Goal: Task Accomplishment & Management: Use online tool/utility

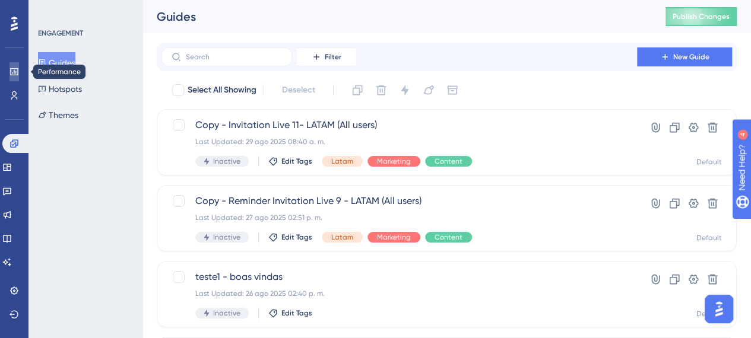
click at [14, 68] on icon at bounding box center [14, 71] width 8 height 7
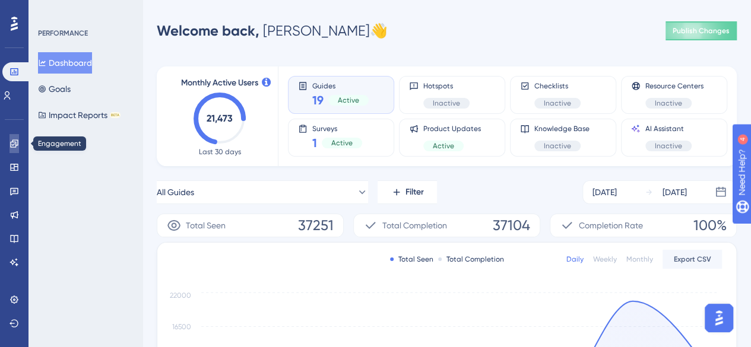
click at [13, 150] on link at bounding box center [13, 143] width 9 height 19
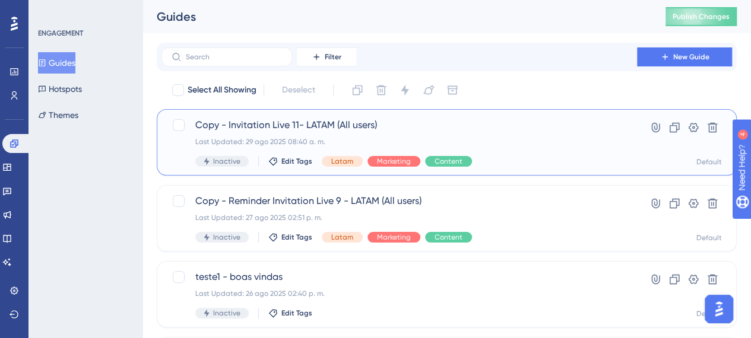
click at [354, 123] on span "Copy - Invitation Live 11- LATAM (All users)" at bounding box center [399, 125] width 408 height 14
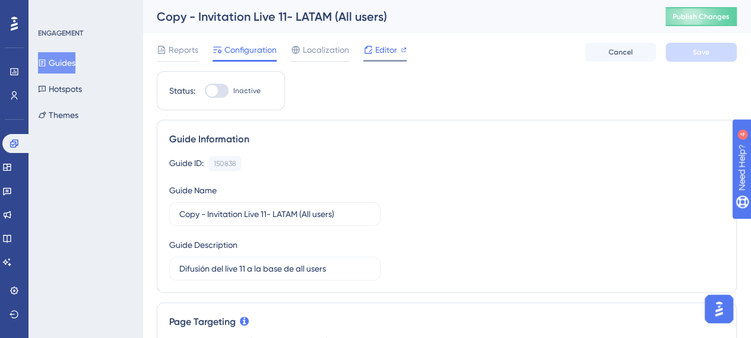
click at [381, 46] on span "Editor" at bounding box center [386, 50] width 22 height 14
click at [15, 75] on icon at bounding box center [14, 71] width 8 height 7
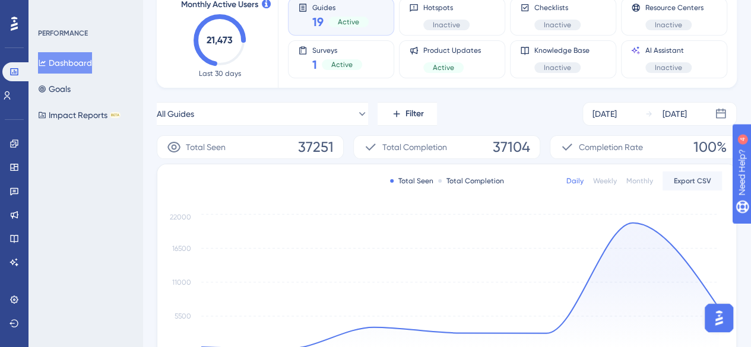
scroll to position [46, 0]
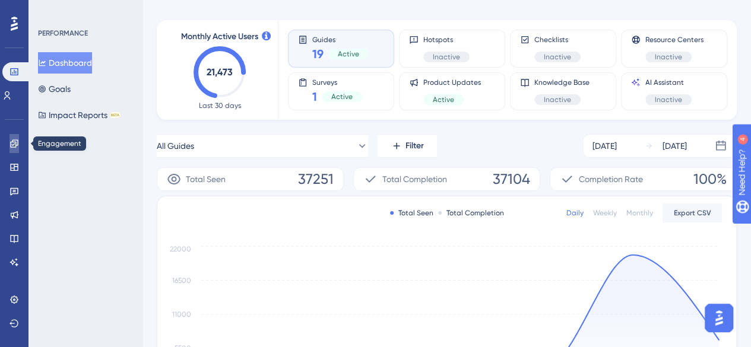
click at [16, 139] on icon at bounding box center [13, 143] width 9 height 9
